Goal: Book appointment/travel/reservation

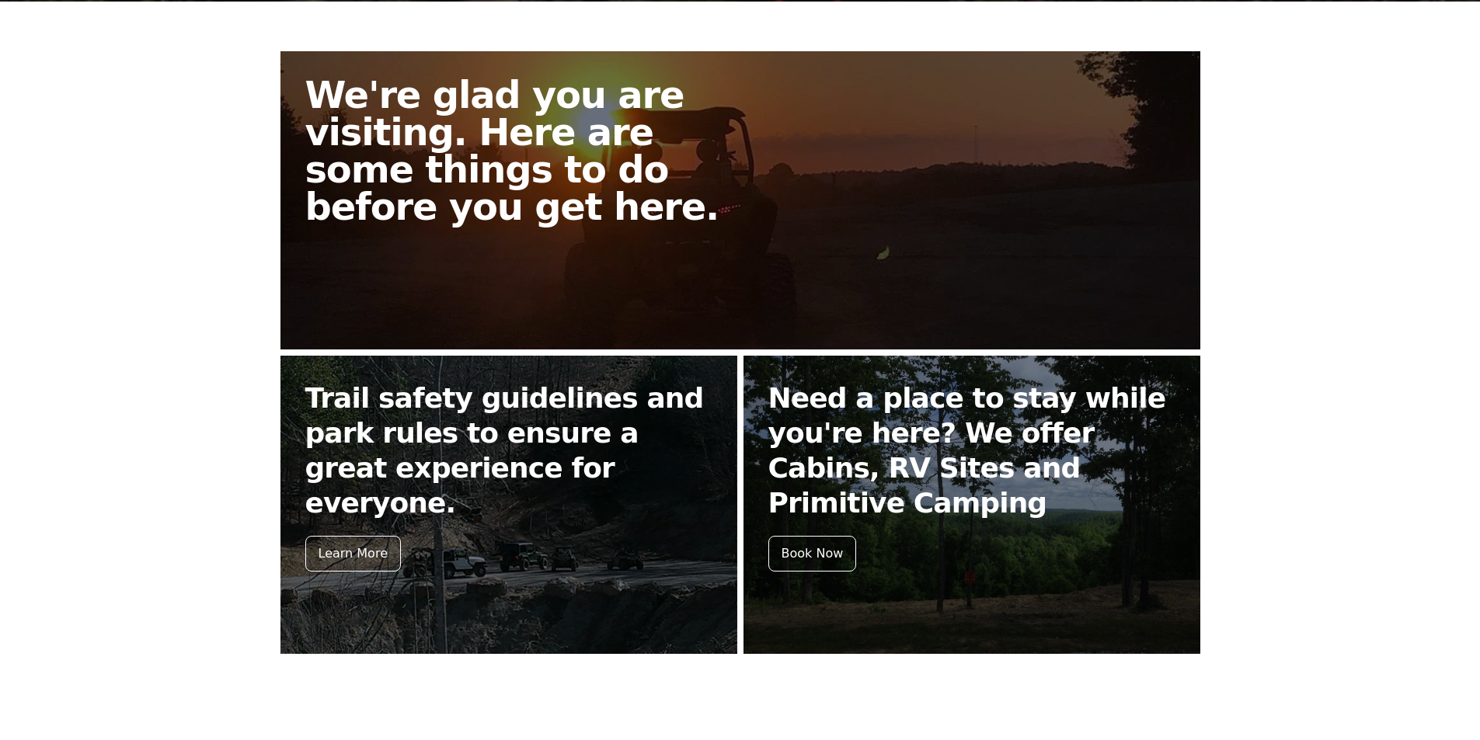
scroll to position [388, 0]
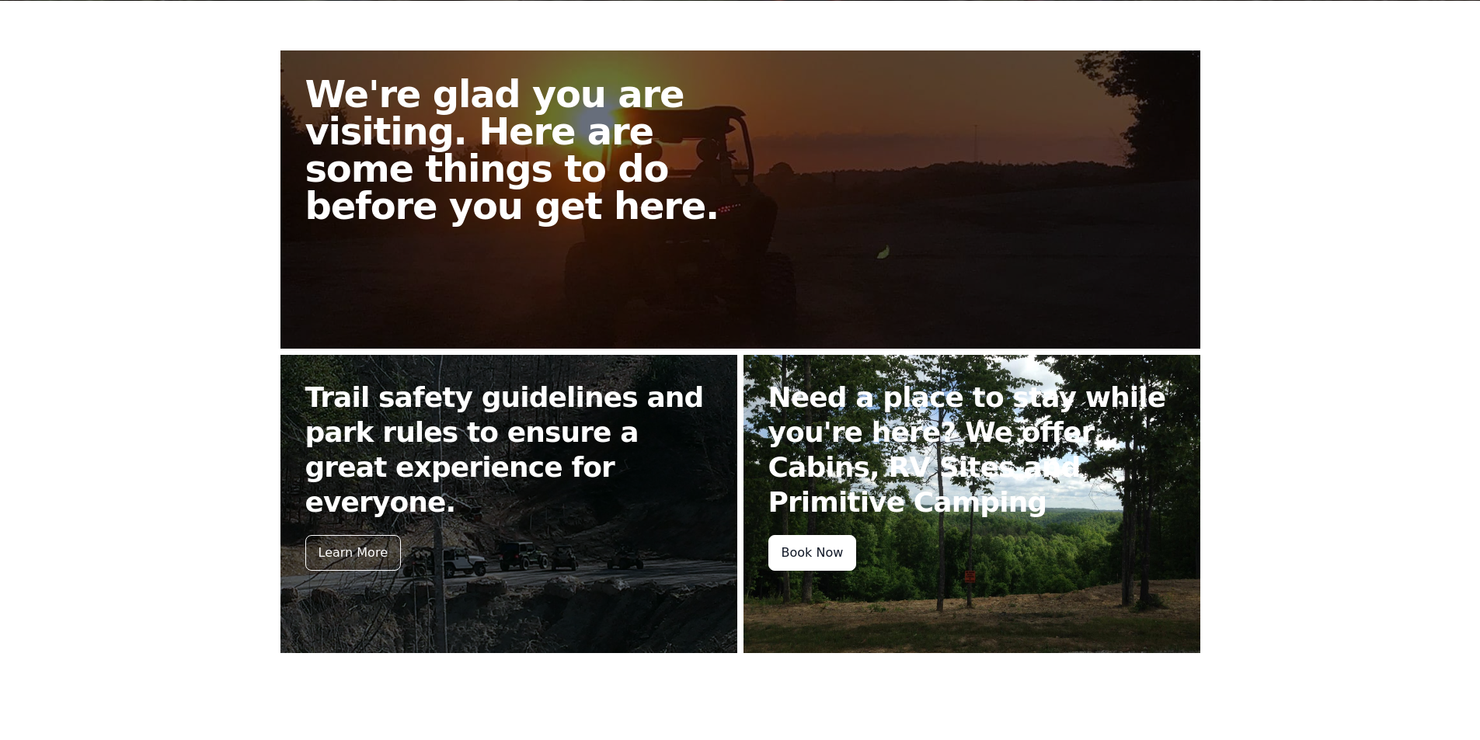
click at [844, 556] on div "Book Now" at bounding box center [812, 553] width 89 height 36
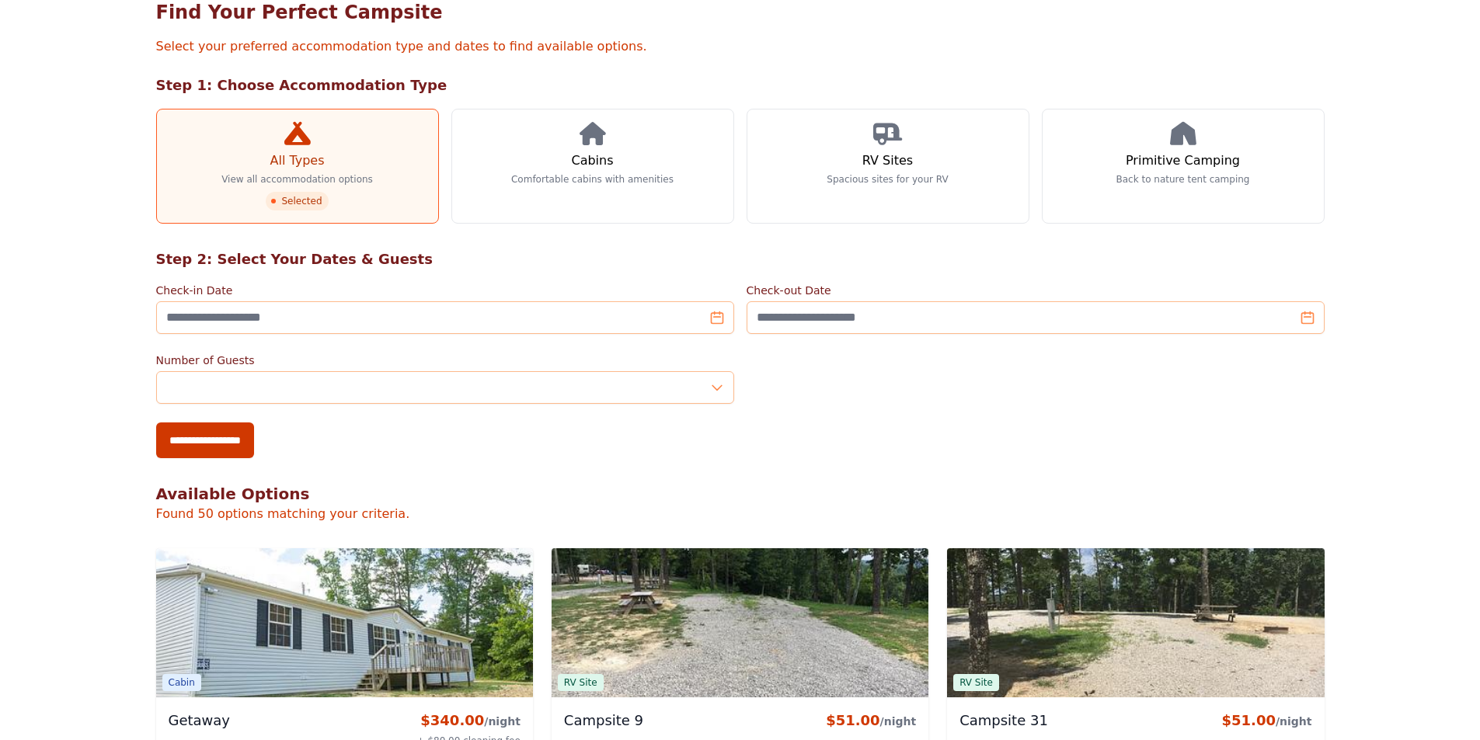
scroll to position [78, 0]
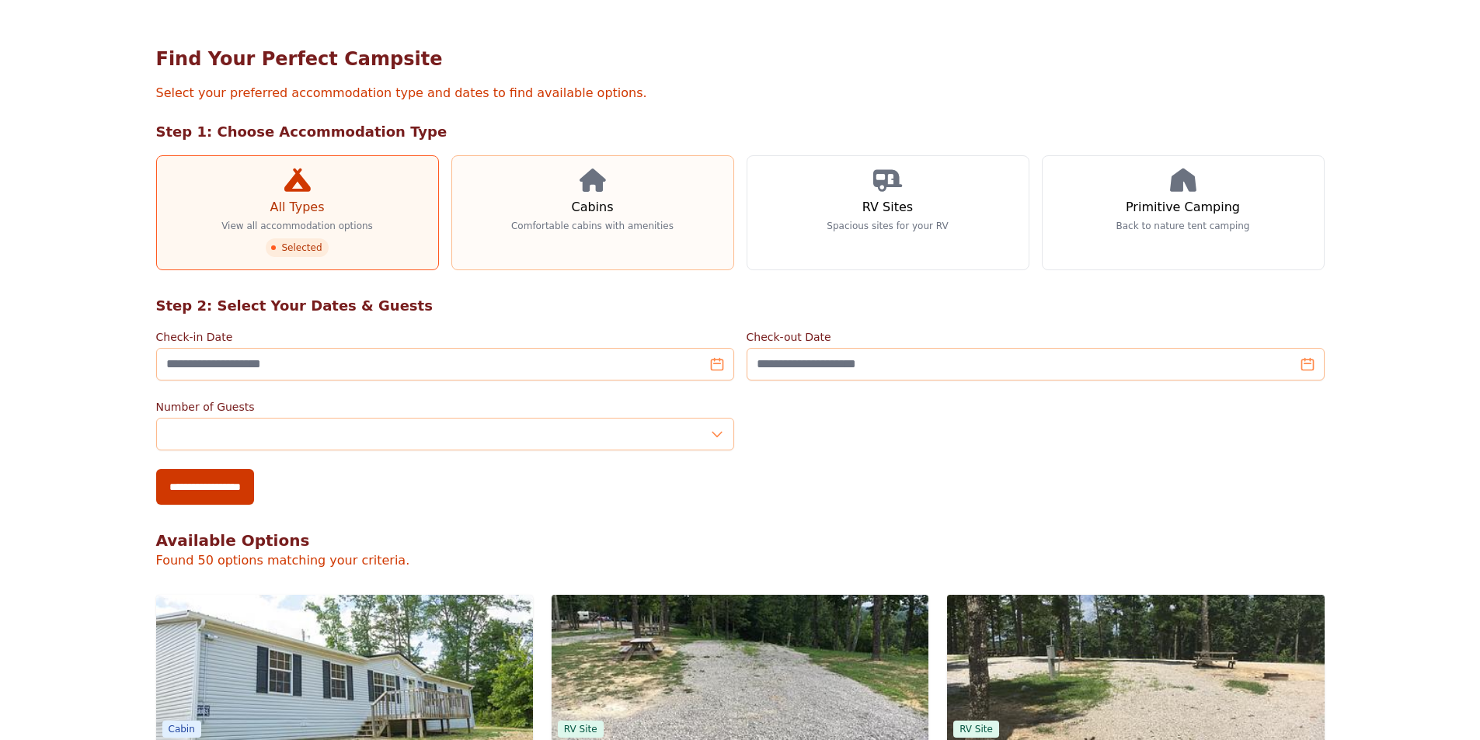
click at [644, 250] on link "Cabins Comfortable cabins with amenities" at bounding box center [592, 212] width 283 height 115
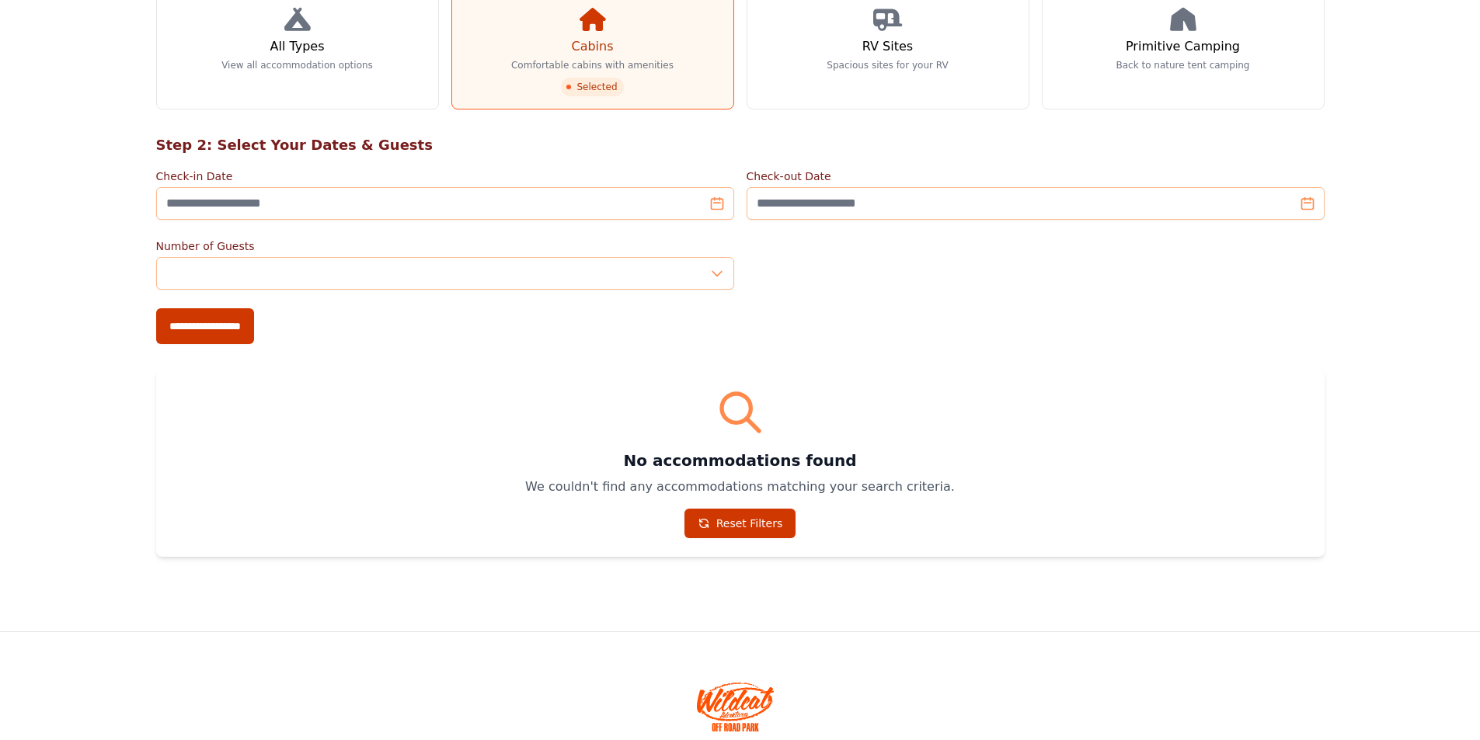
scroll to position [143, 0]
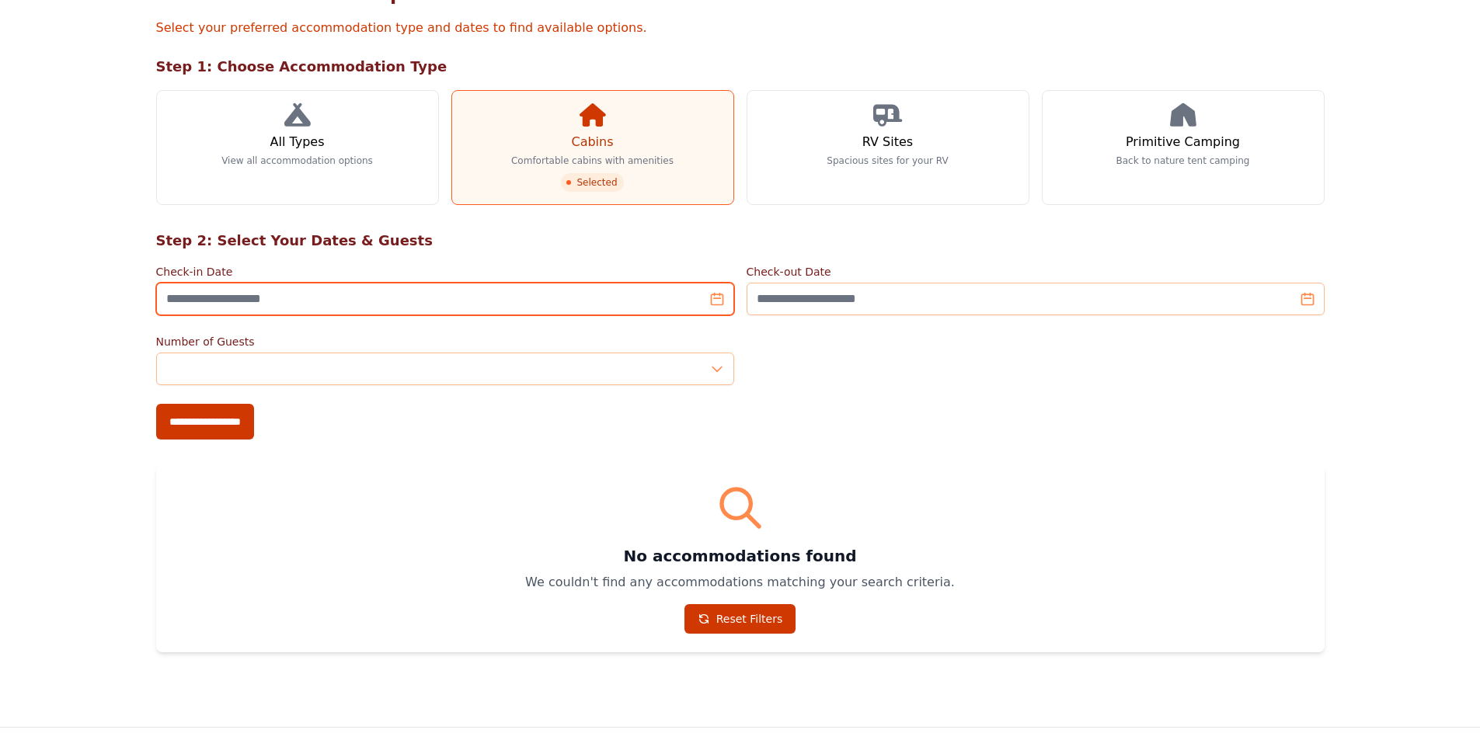
click at [712, 305] on input "Check-in Date" at bounding box center [445, 299] width 578 height 33
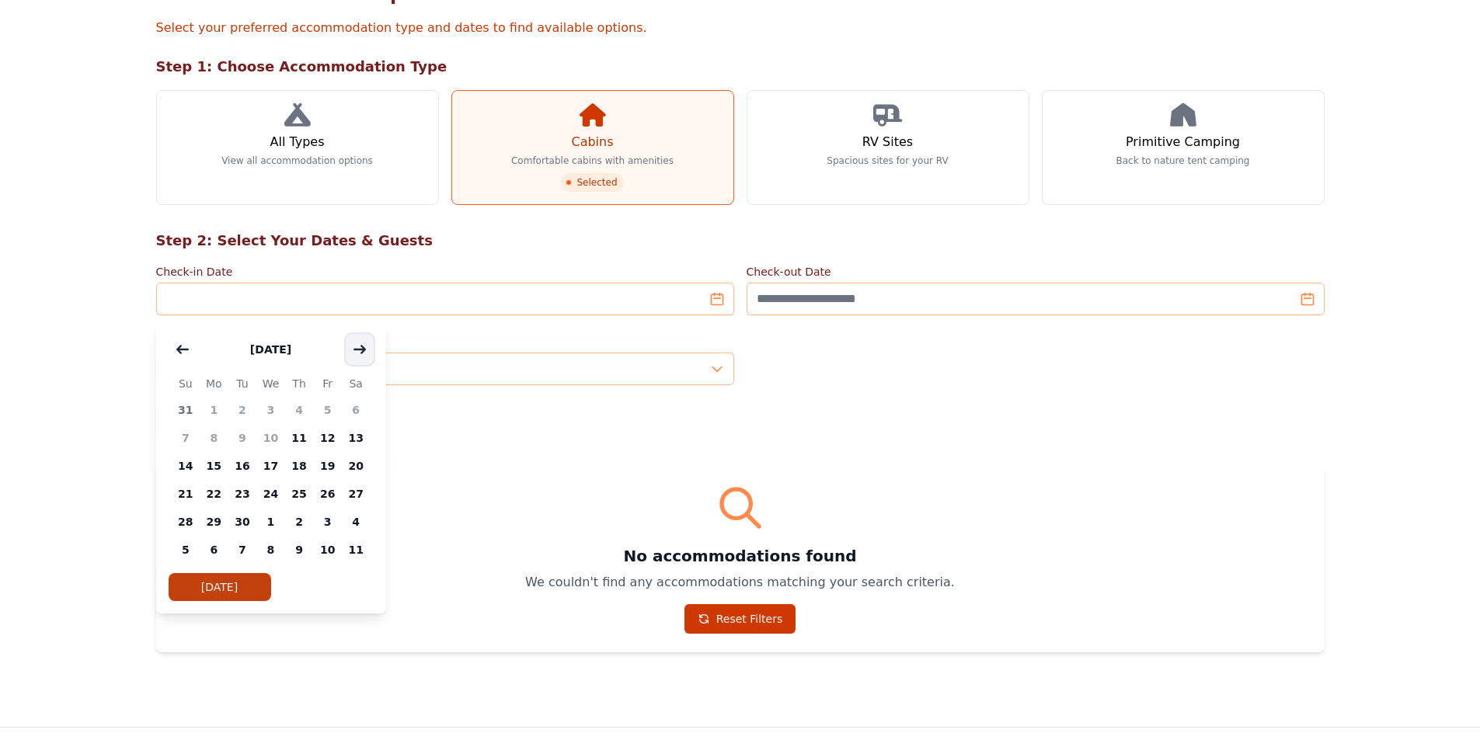
click at [360, 355] on button "button" at bounding box center [360, 349] width 28 height 31
click at [335, 419] on span "3" at bounding box center [327, 410] width 29 height 28
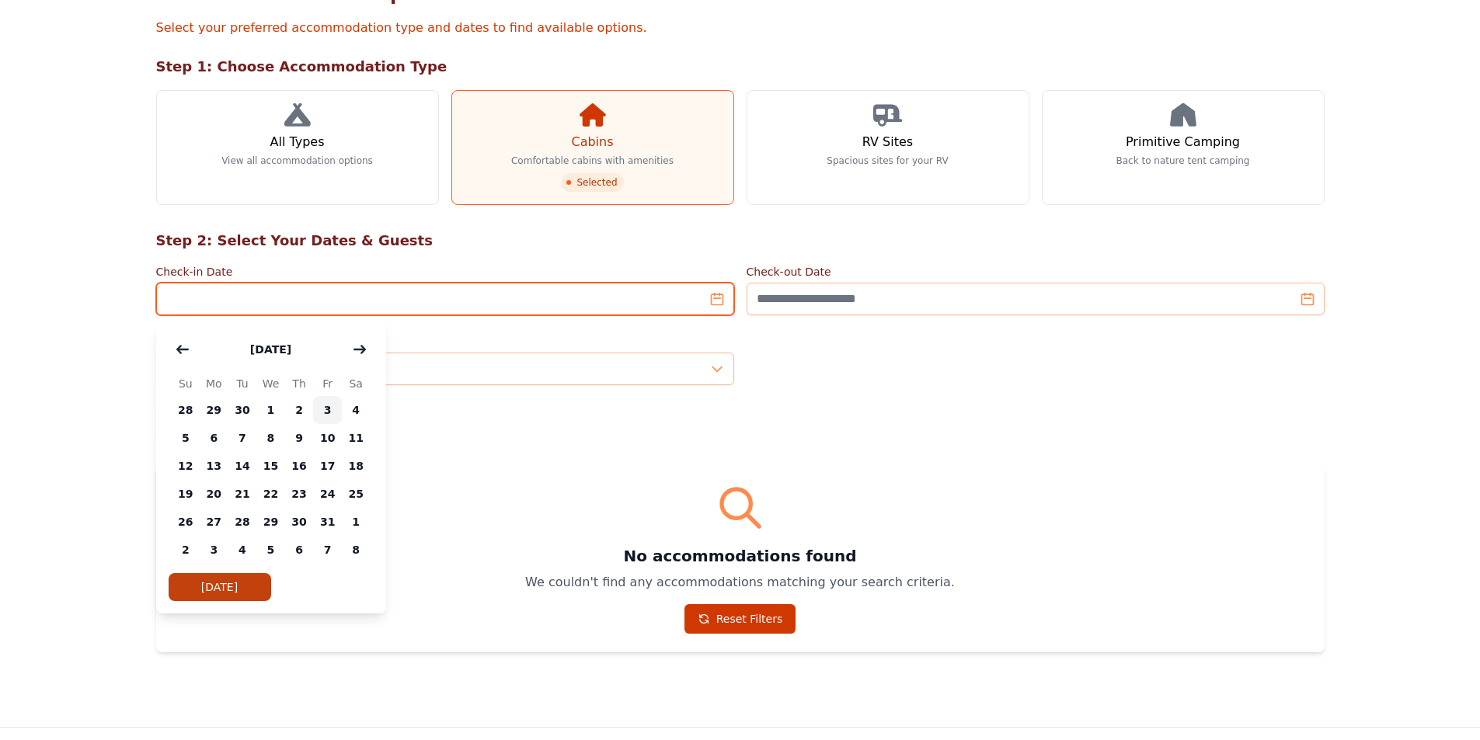
type input "**********"
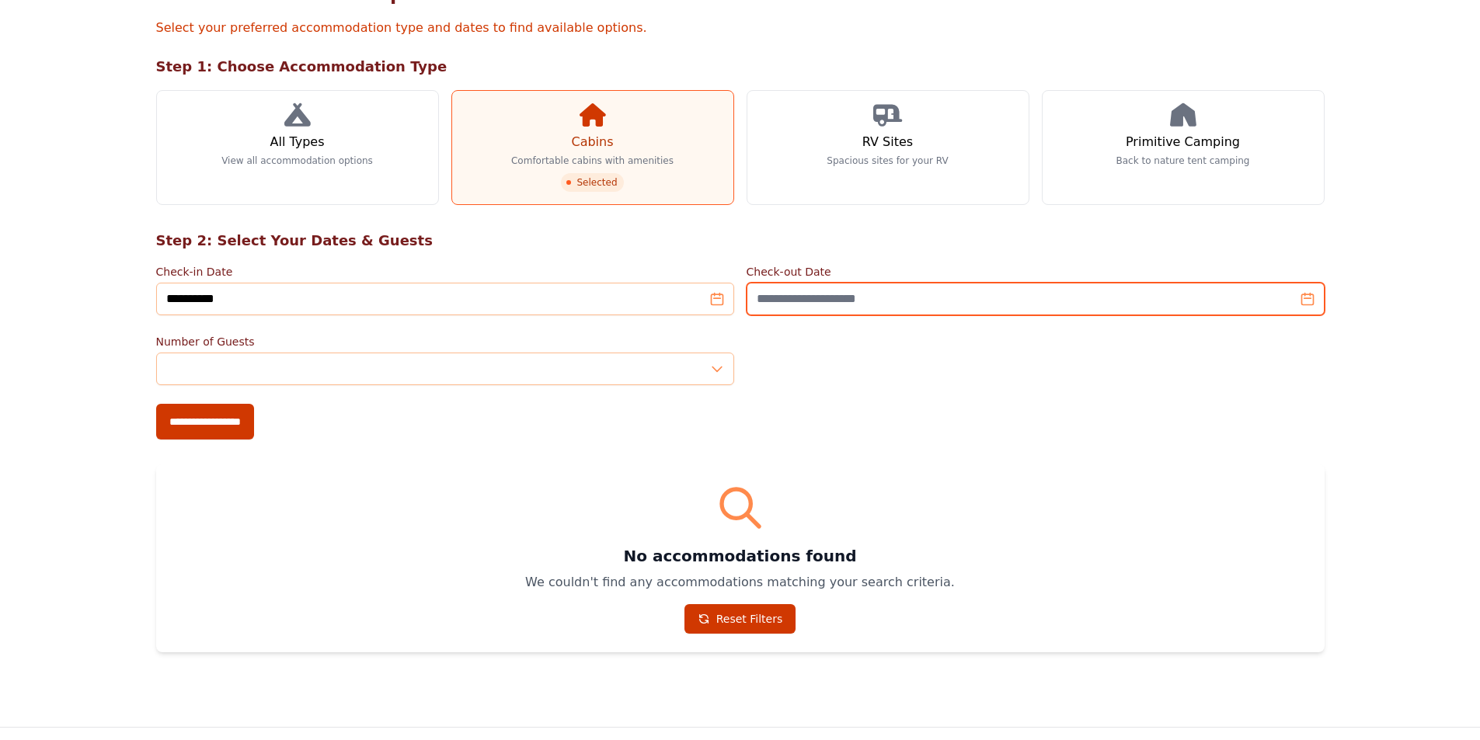
click at [902, 303] on input "Check-out Date" at bounding box center [1036, 299] width 578 height 33
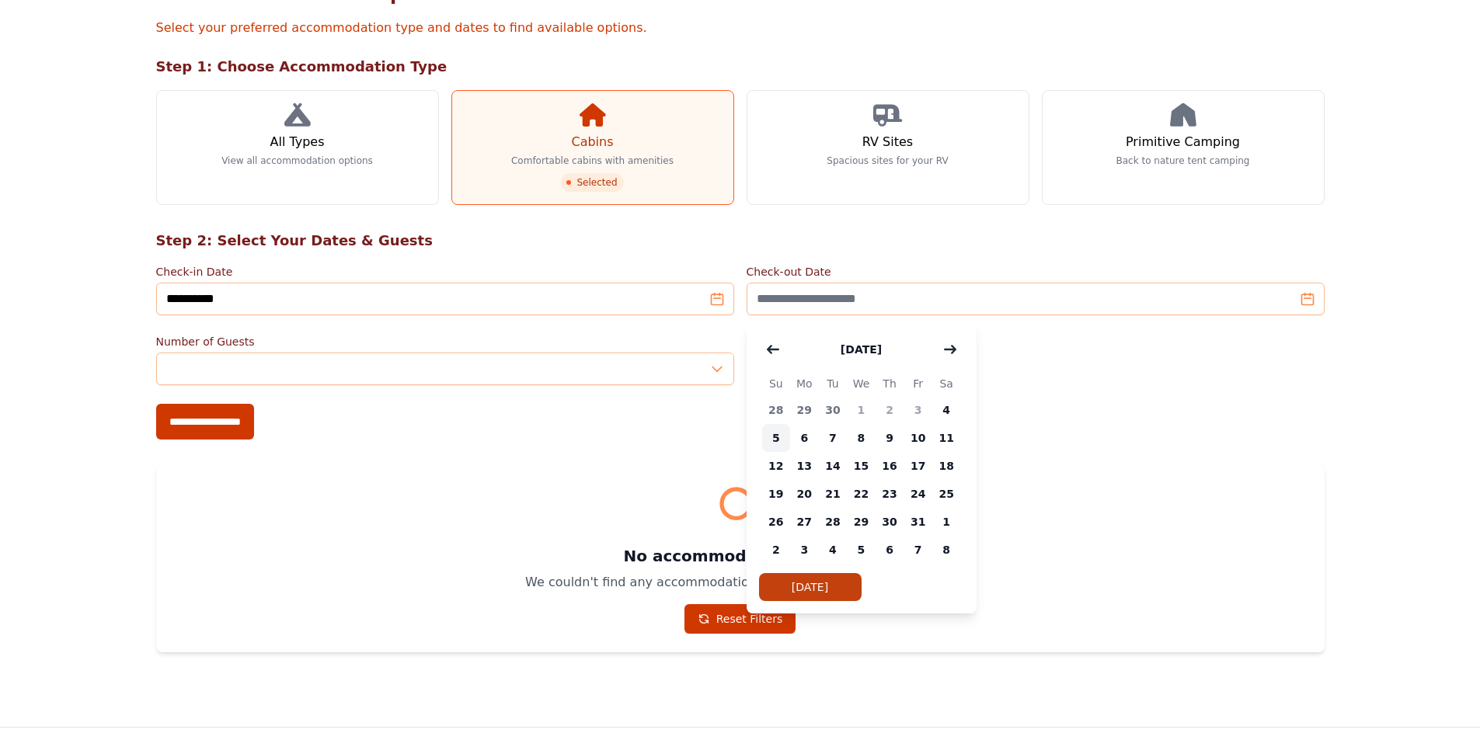
click at [783, 442] on span "5" at bounding box center [776, 438] width 29 height 28
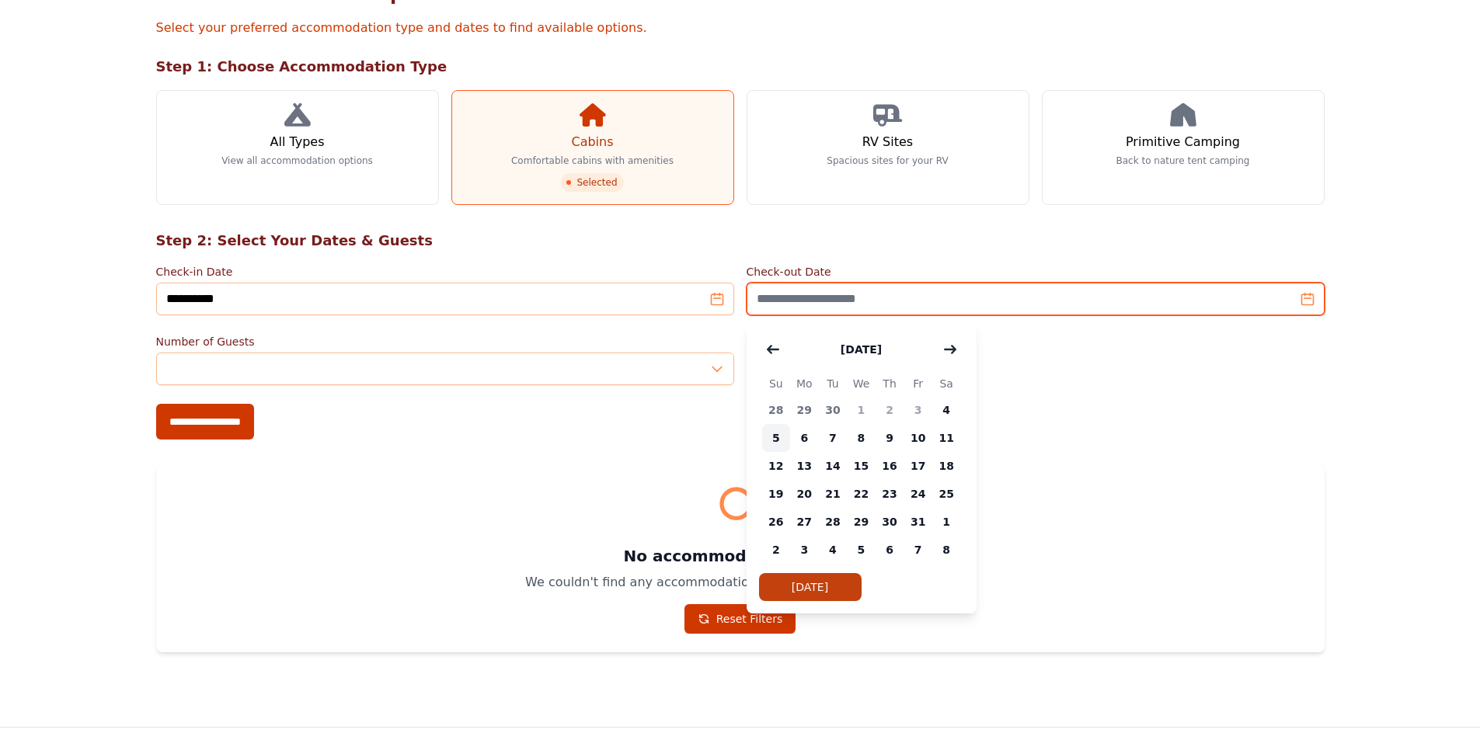
type input "**********"
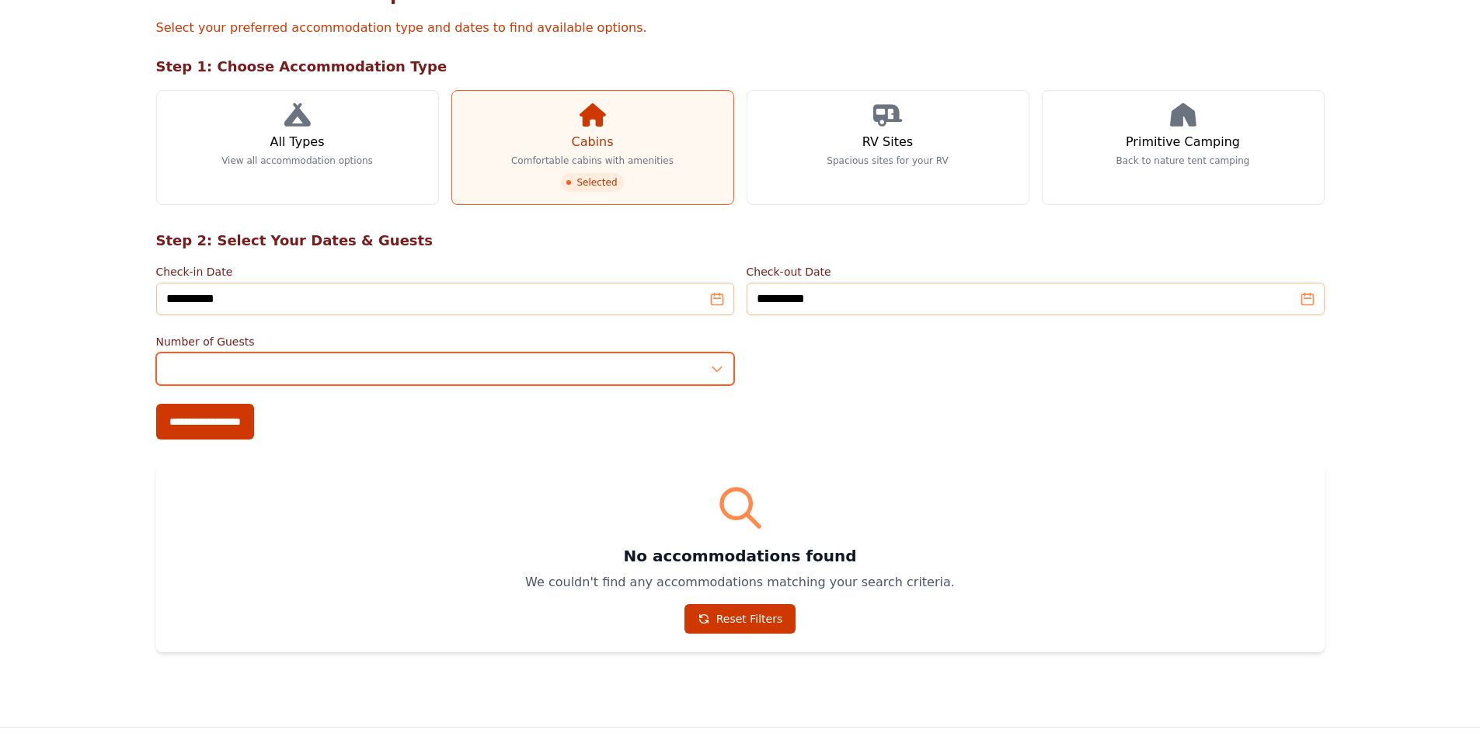
click at [712, 382] on input "*" at bounding box center [445, 369] width 578 height 33
click at [718, 370] on input "*" at bounding box center [445, 369] width 578 height 33
click at [715, 371] on input "*" at bounding box center [445, 369] width 578 height 33
type input "*"
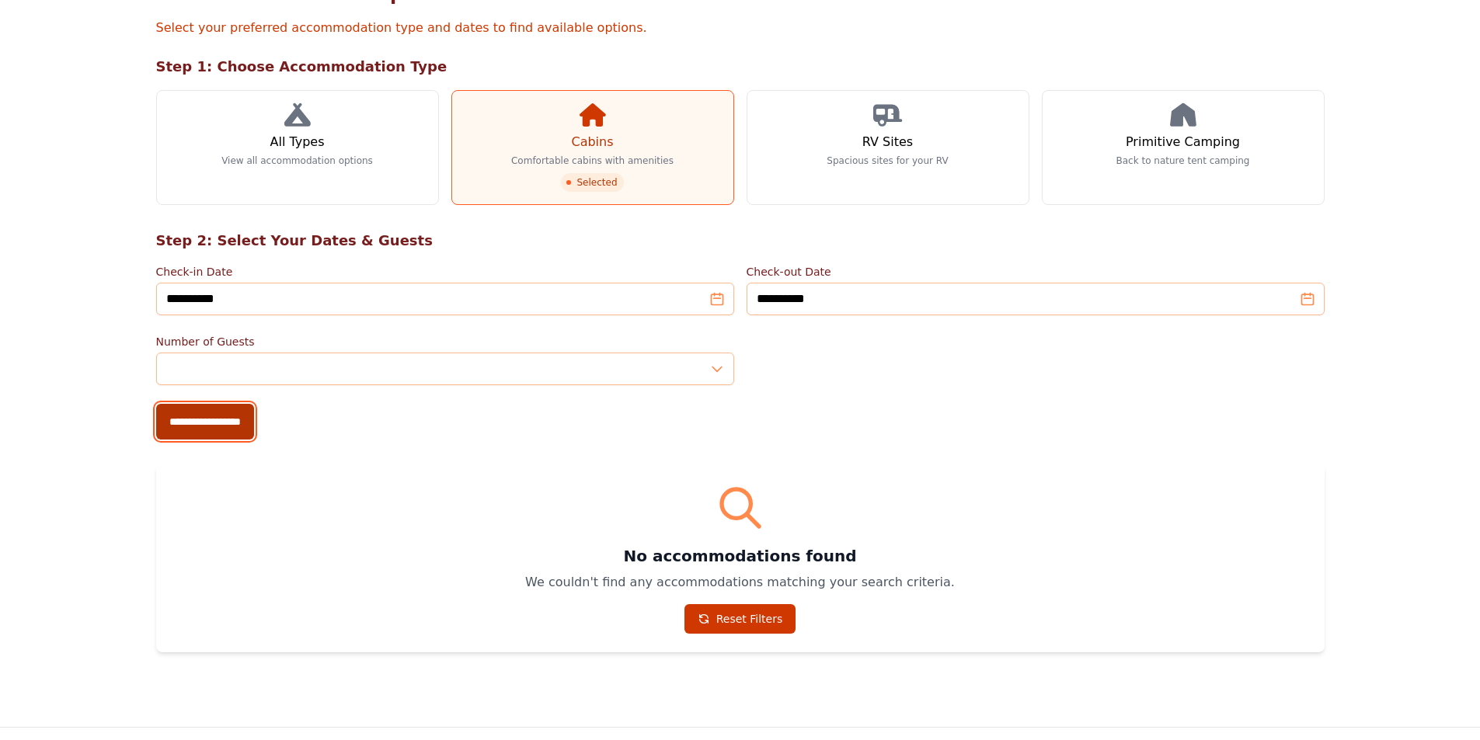
click at [222, 437] on input "**********" at bounding box center [205, 422] width 98 height 36
type input "**********"
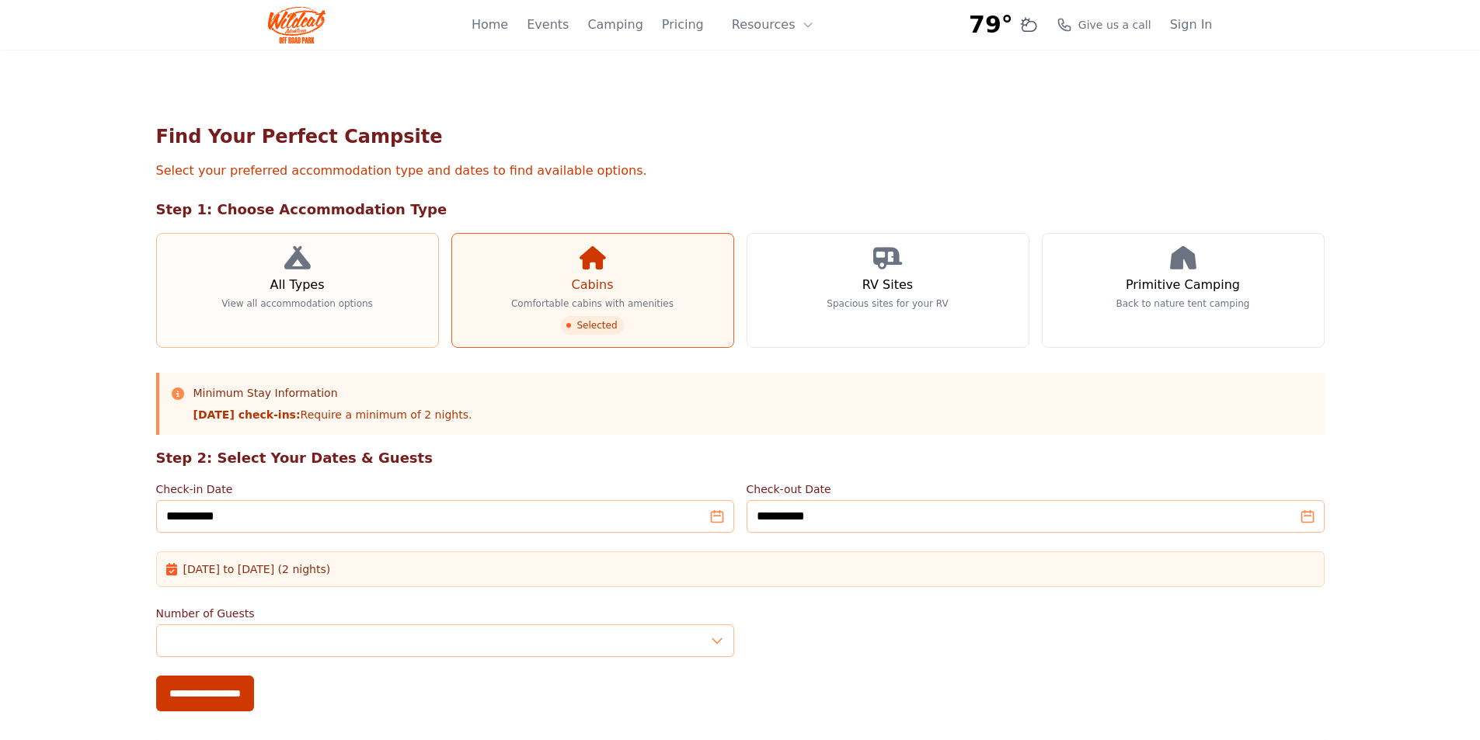
click at [382, 333] on link "All Types View all accommodation options" at bounding box center [297, 290] width 283 height 115
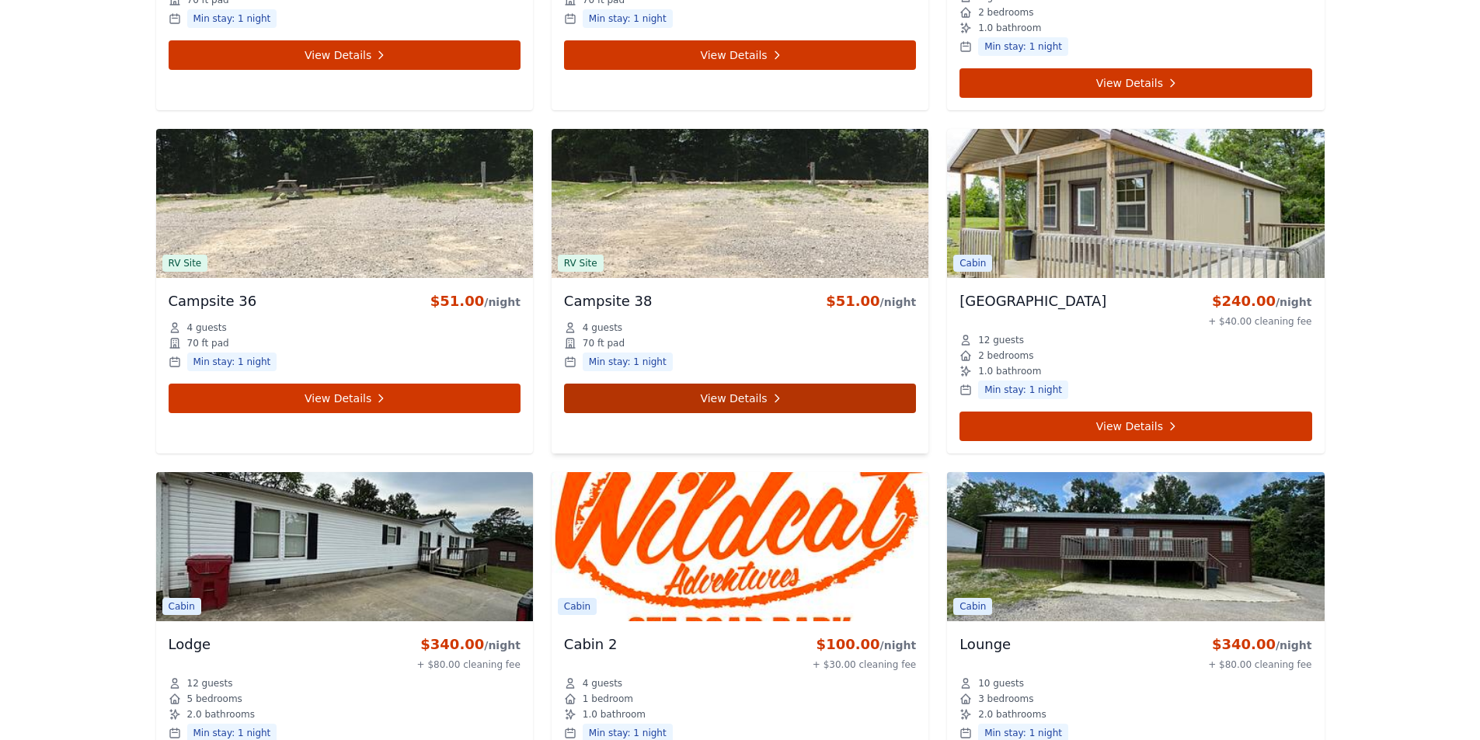
scroll to position [4429, 0]
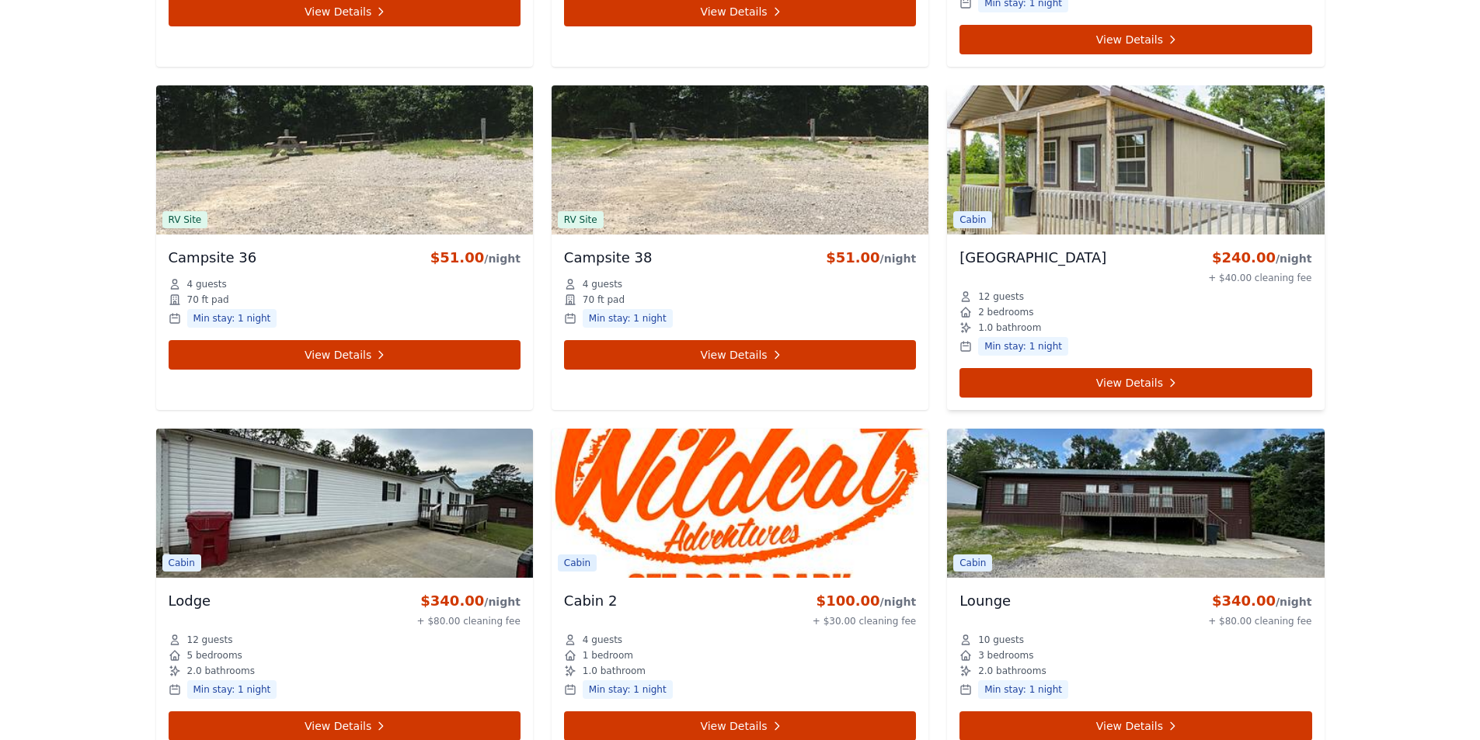
click at [1091, 139] on img at bounding box center [1135, 159] width 377 height 149
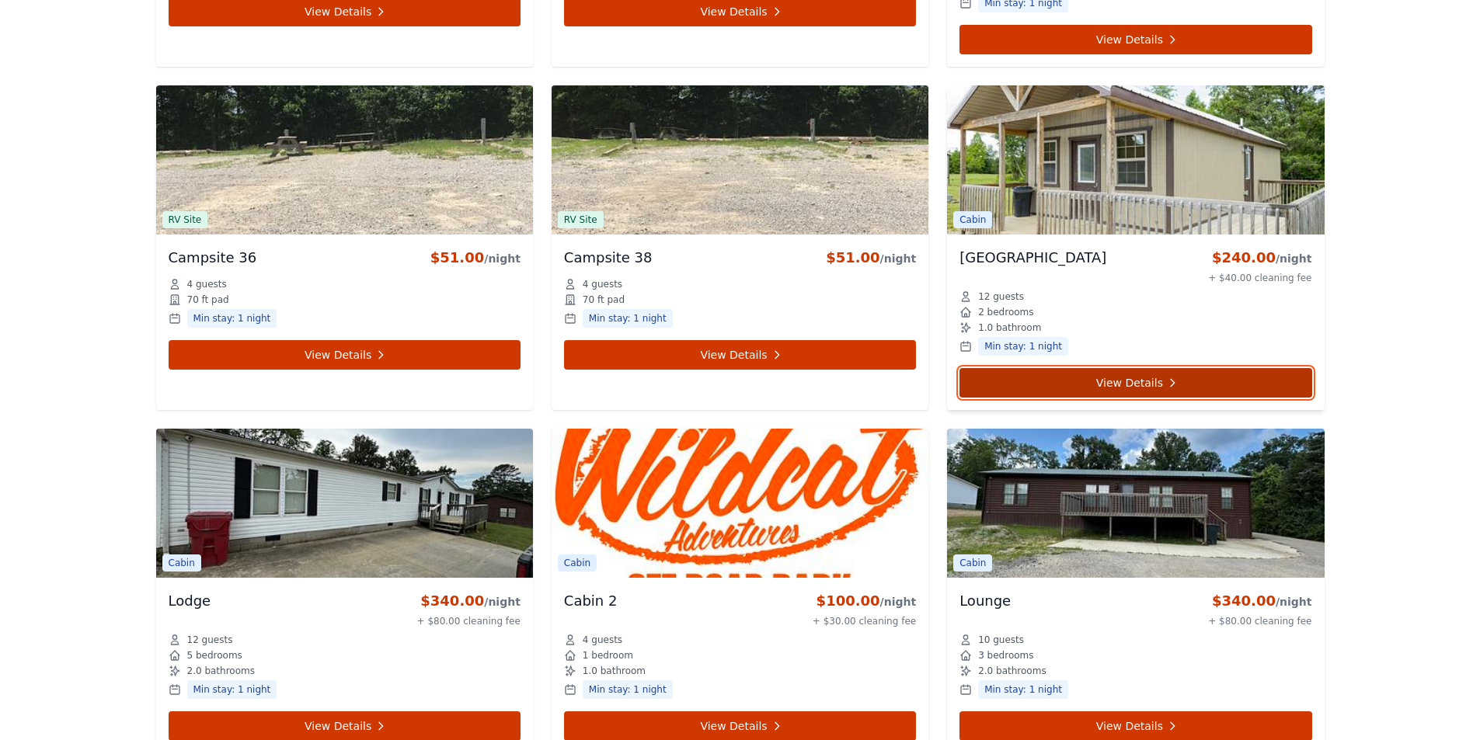
click at [1122, 372] on link "View Details" at bounding box center [1136, 383] width 352 height 30
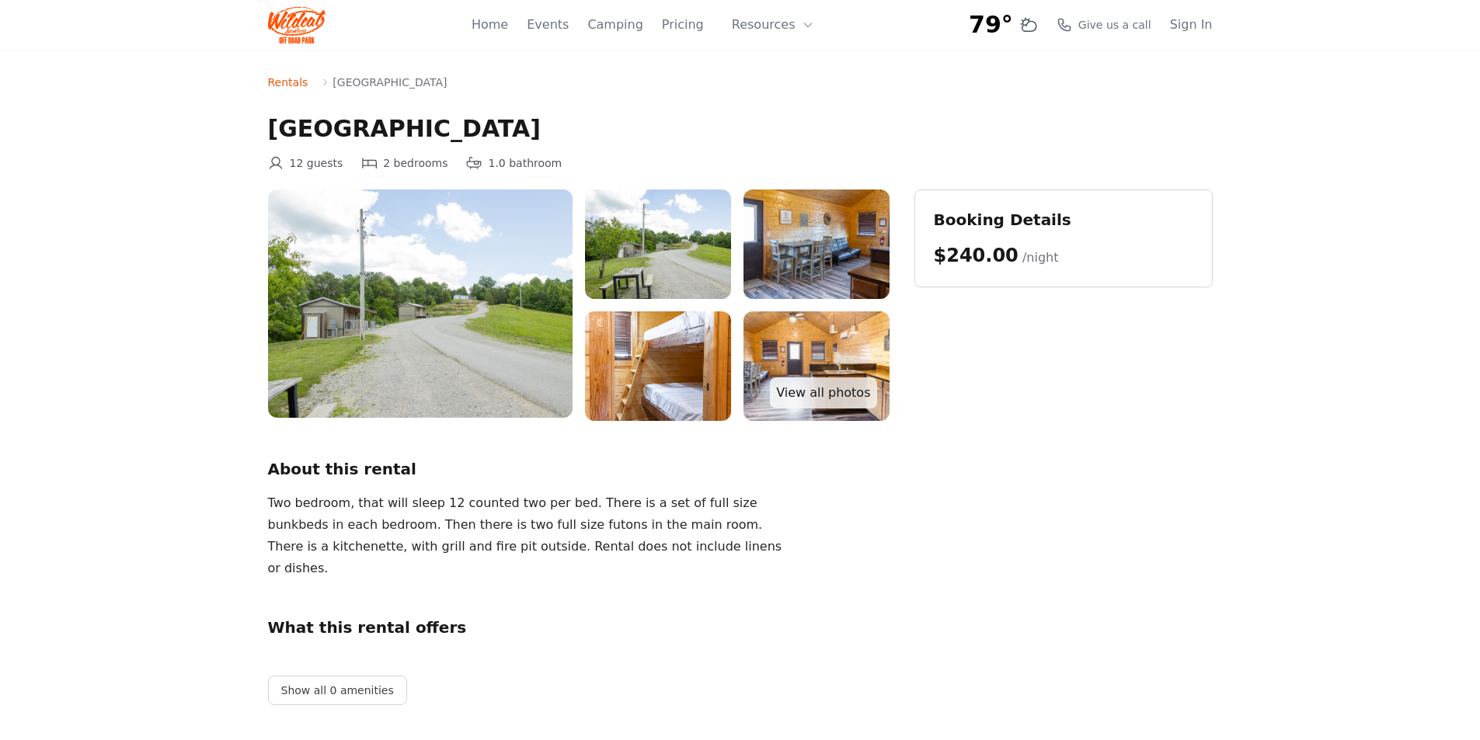
click at [426, 379] on img at bounding box center [420, 304] width 305 height 228
click at [662, 263] on img at bounding box center [658, 245] width 146 height 110
click at [804, 246] on img at bounding box center [817, 245] width 146 height 110
click at [813, 388] on link "View all photos" at bounding box center [823, 393] width 106 height 31
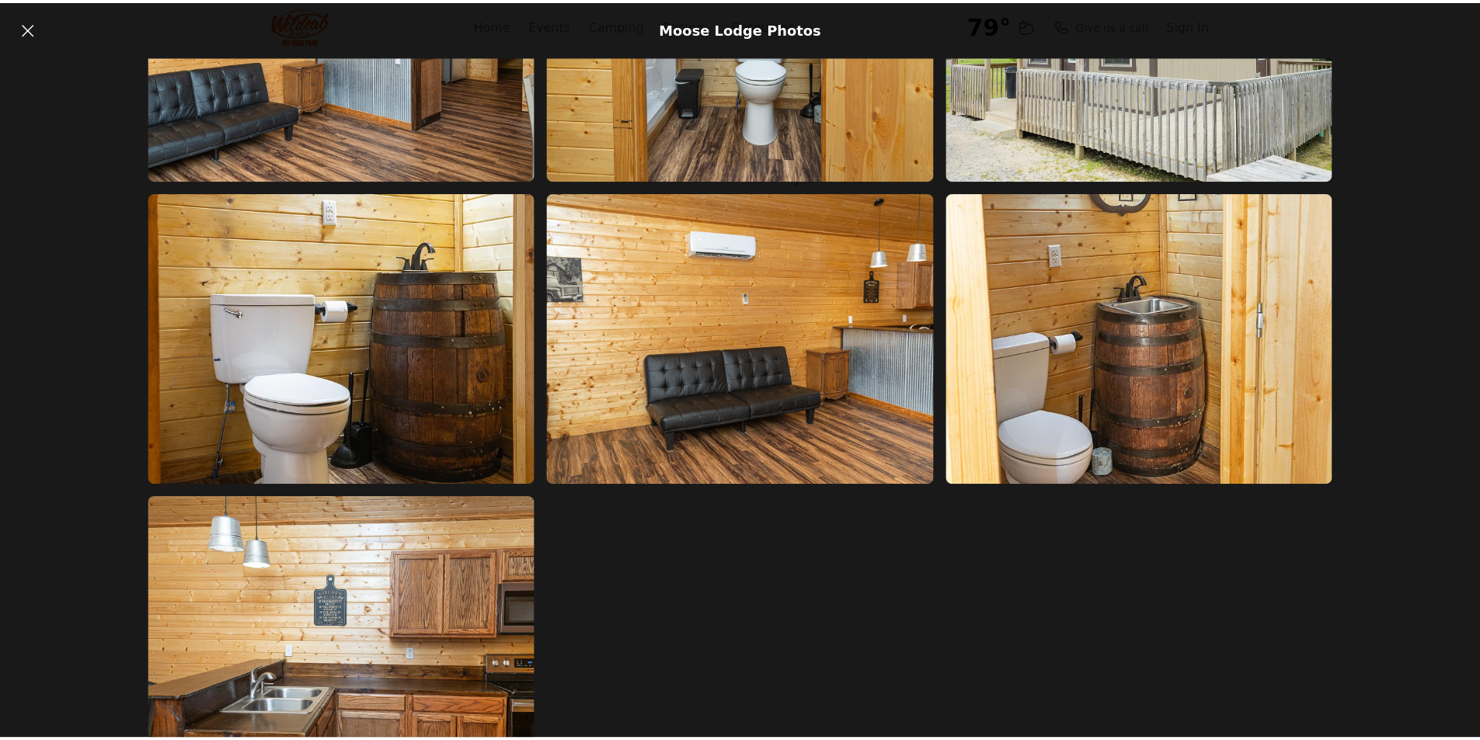
scroll to position [1460, 0]
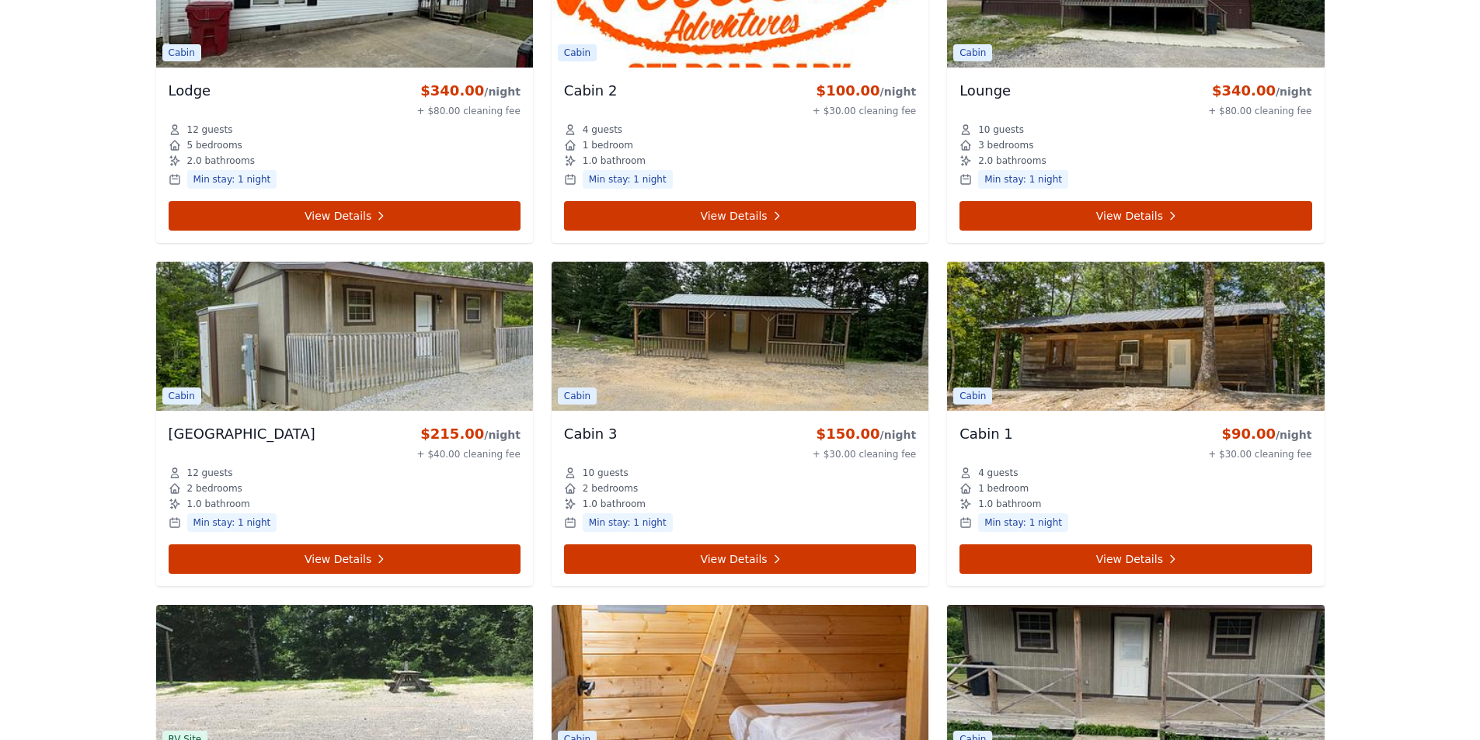
scroll to position [4575, 0]
